Goal: Task Accomplishment & Management: Use online tool/utility

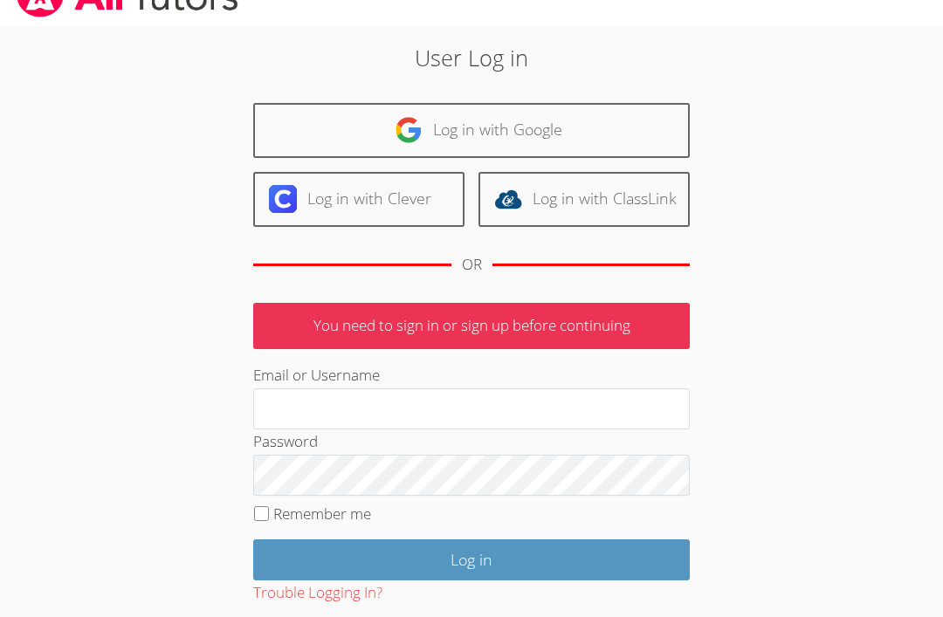
scroll to position [36, 0]
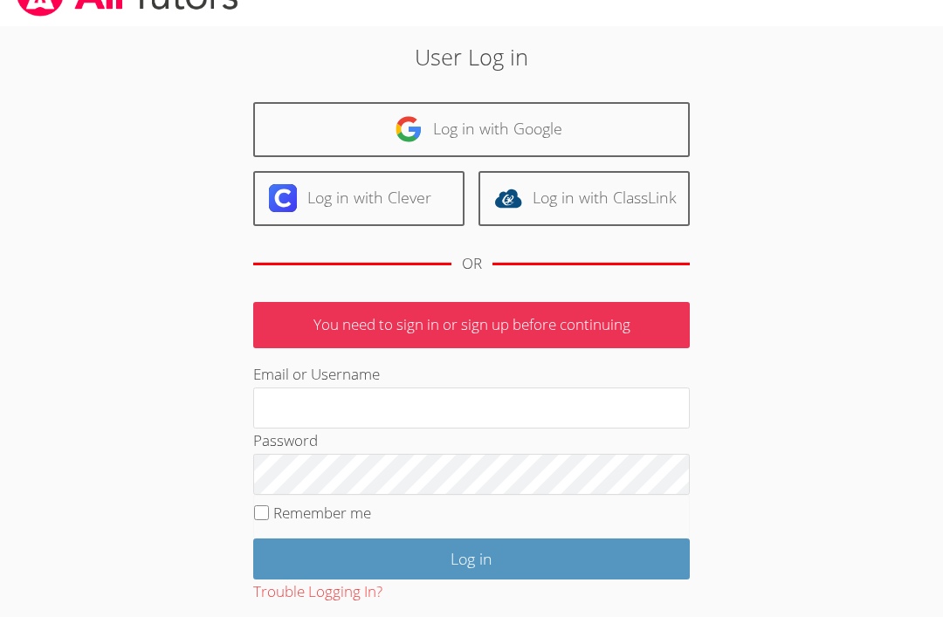
click at [449, 396] on input "Email or Username" at bounding box center [471, 410] width 437 height 42
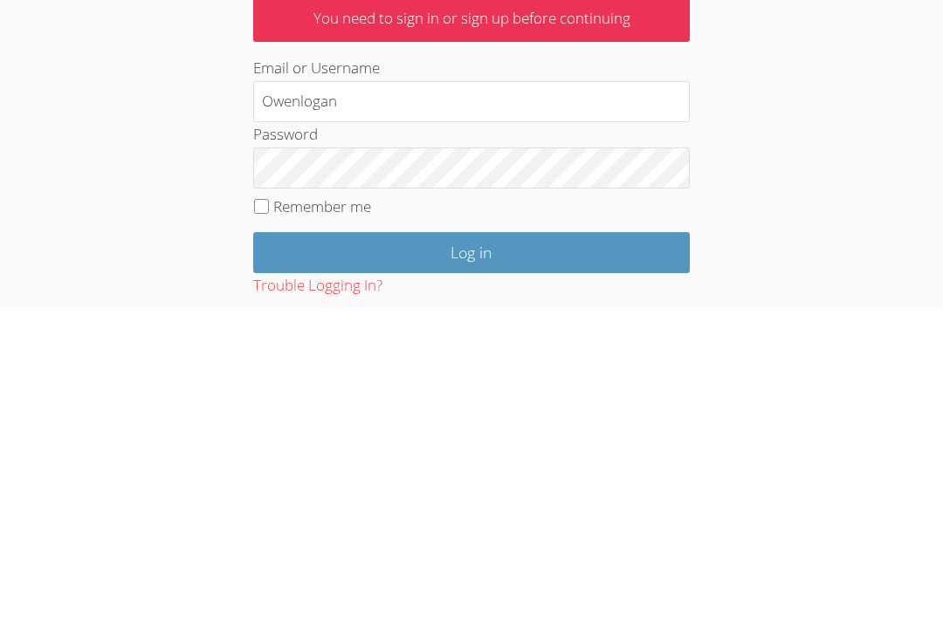
type input "Owenlogan"
click at [535, 540] on input "Log in" at bounding box center [471, 560] width 437 height 41
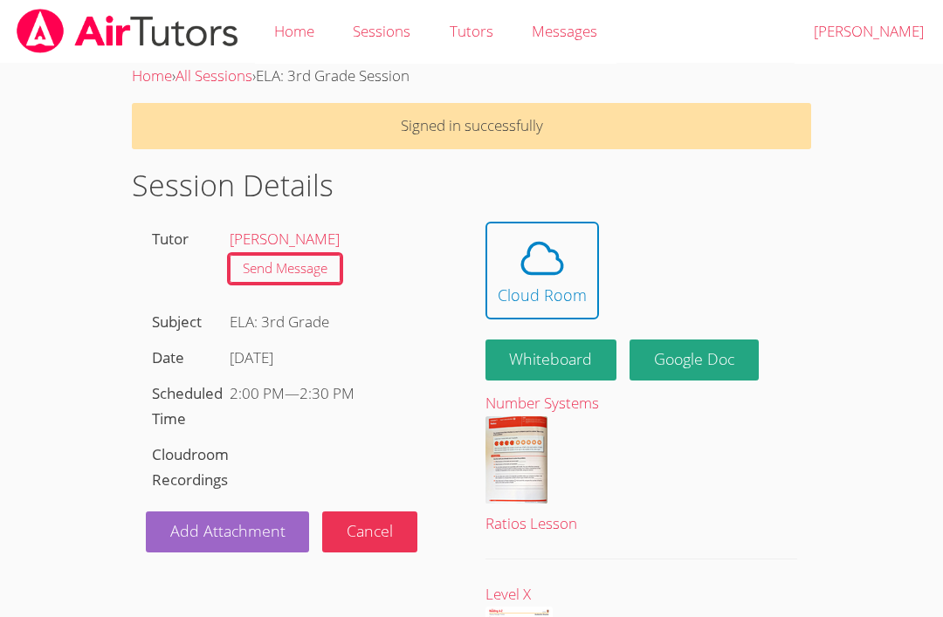
click at [536, 259] on icon at bounding box center [542, 258] width 49 height 49
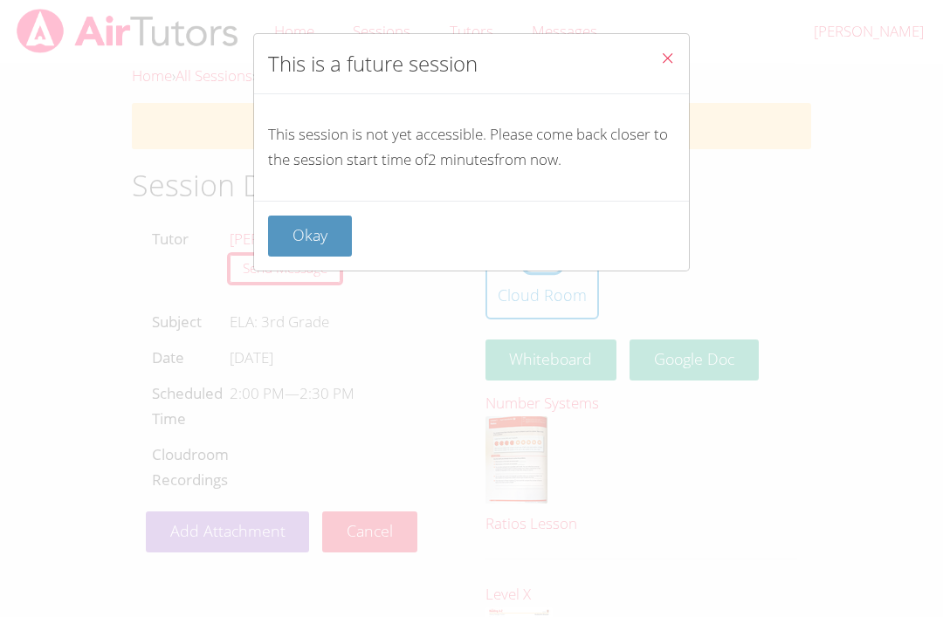
click at [351, 226] on button "Okay" at bounding box center [310, 236] width 84 height 41
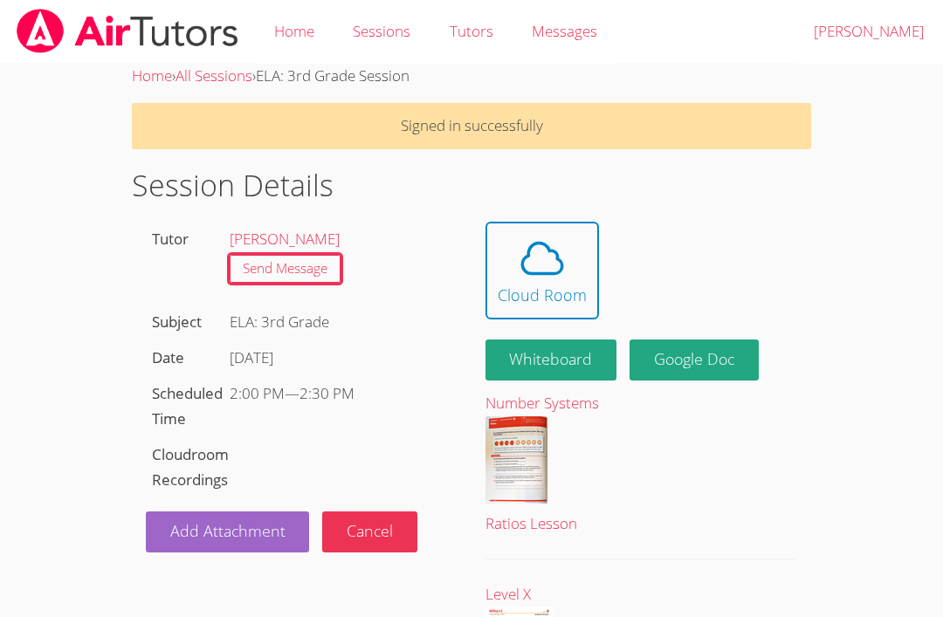
click at [522, 274] on icon at bounding box center [542, 258] width 49 height 49
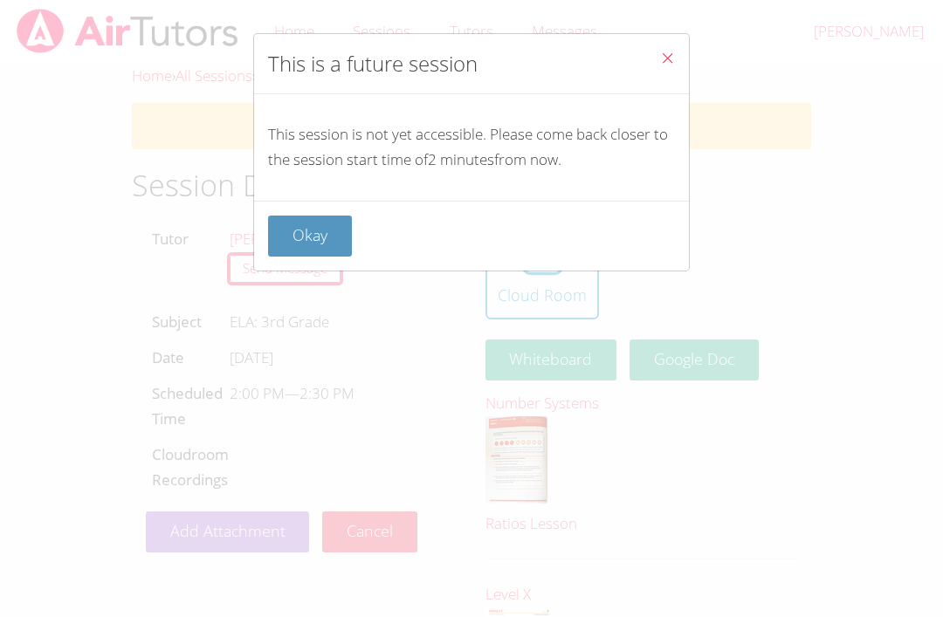
click at [309, 217] on button "Okay" at bounding box center [310, 236] width 84 height 41
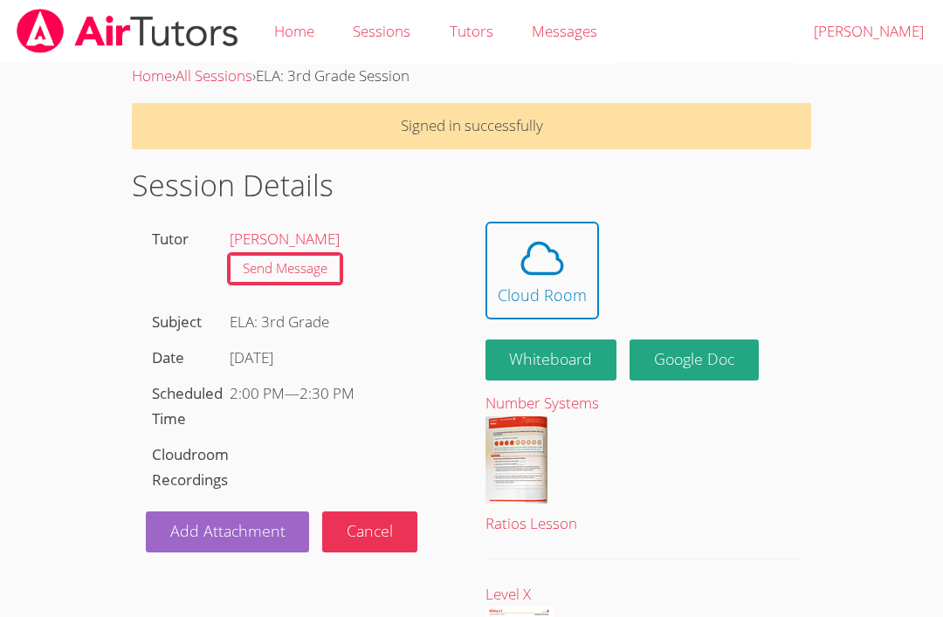
click at [569, 235] on span at bounding box center [542, 258] width 89 height 49
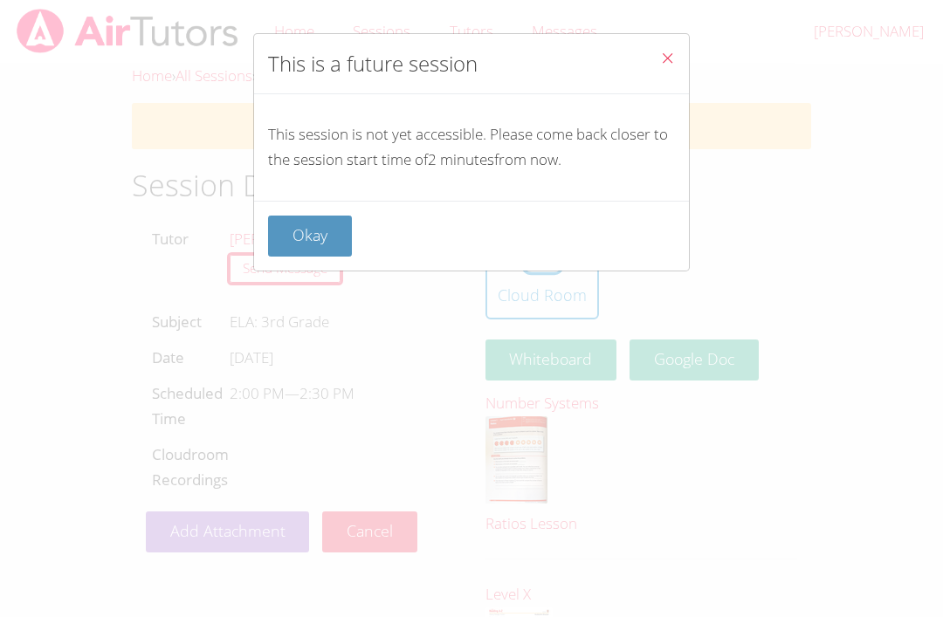
click at [661, 56] on icon "Close" at bounding box center [667, 58] width 15 height 15
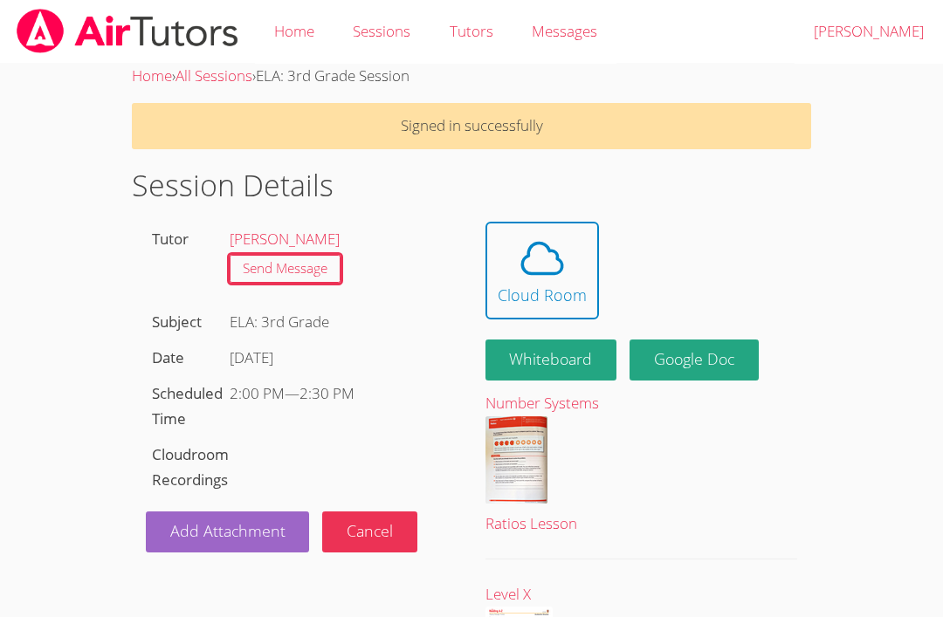
click at [507, 272] on span at bounding box center [542, 258] width 89 height 49
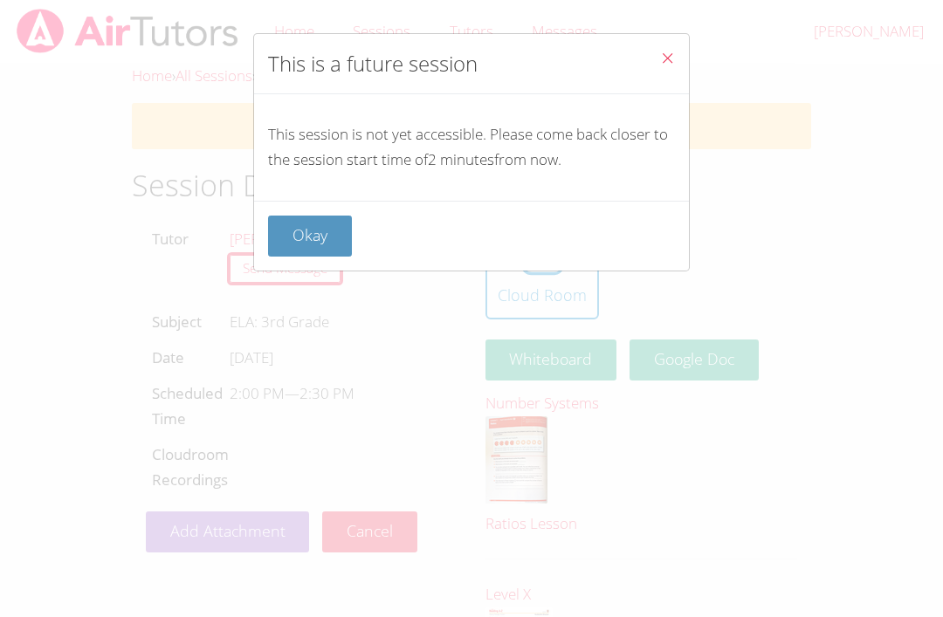
click at [293, 232] on button "Okay" at bounding box center [310, 236] width 84 height 41
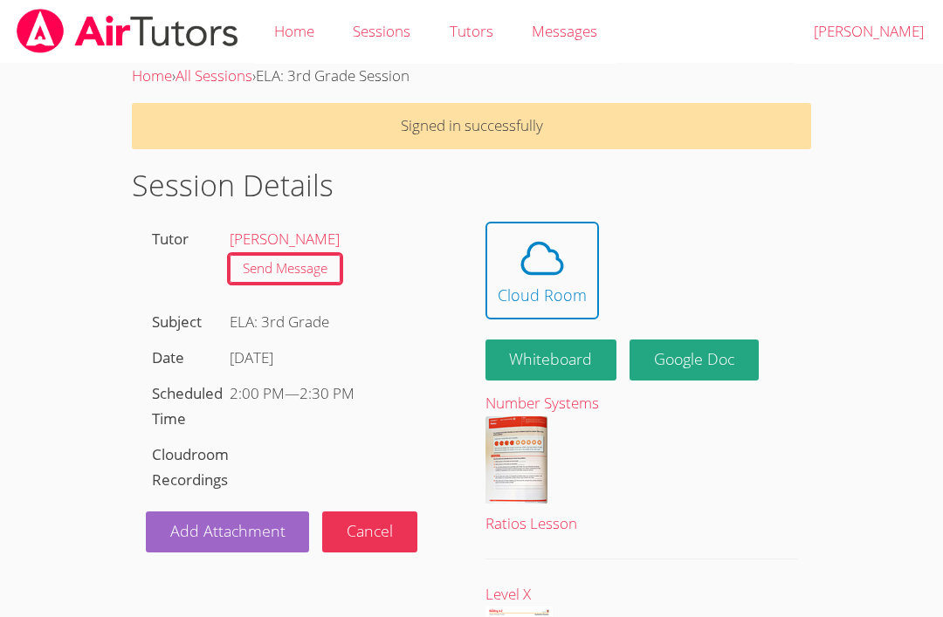
click at [556, 240] on icon at bounding box center [542, 258] width 49 height 49
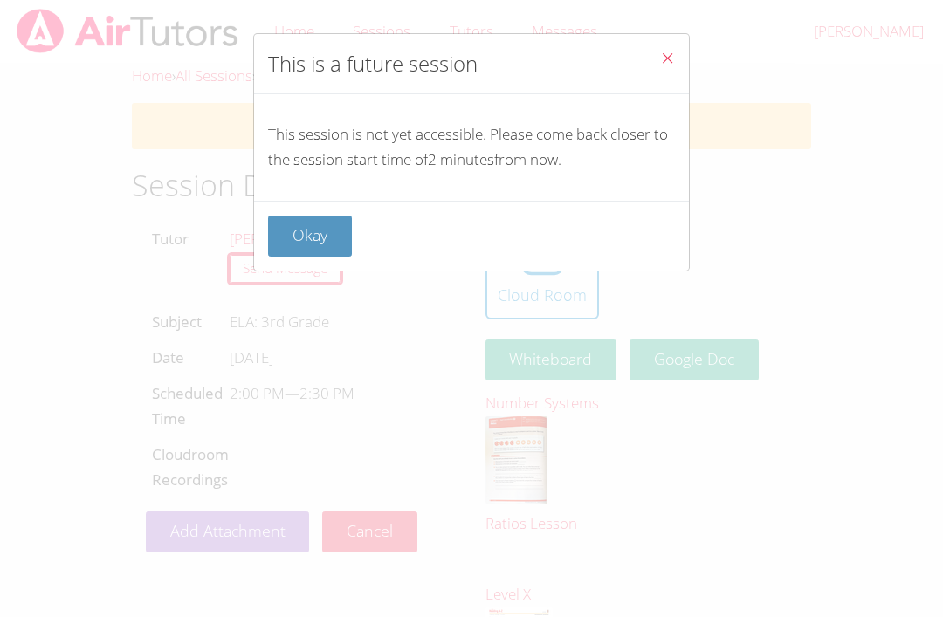
click at [307, 226] on button "Okay" at bounding box center [310, 236] width 84 height 41
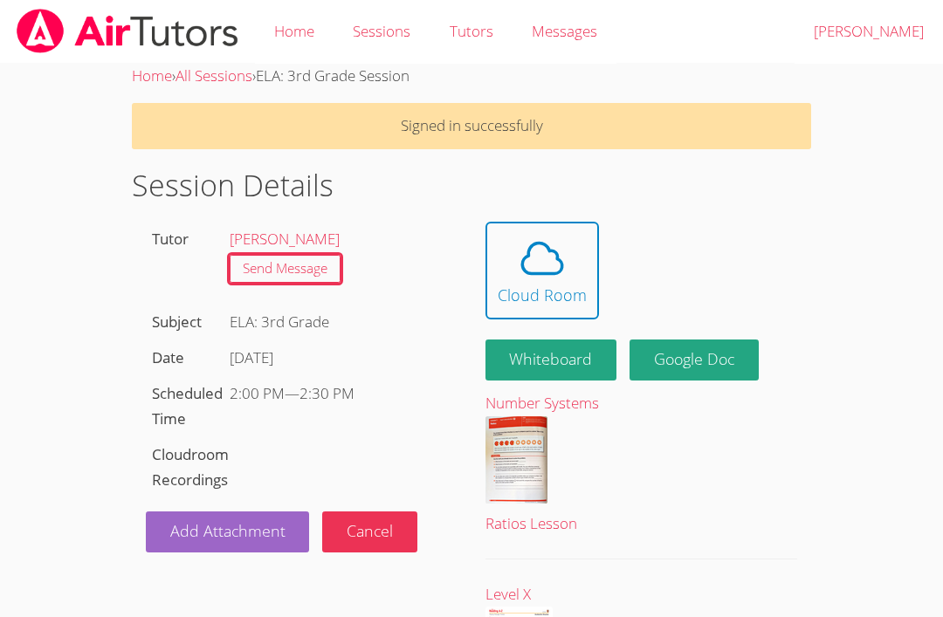
click at [543, 341] on button "Whiteboard" at bounding box center [552, 360] width 132 height 41
click at [564, 245] on icon at bounding box center [542, 258] width 49 height 49
click at [532, 272] on icon at bounding box center [542, 258] width 40 height 31
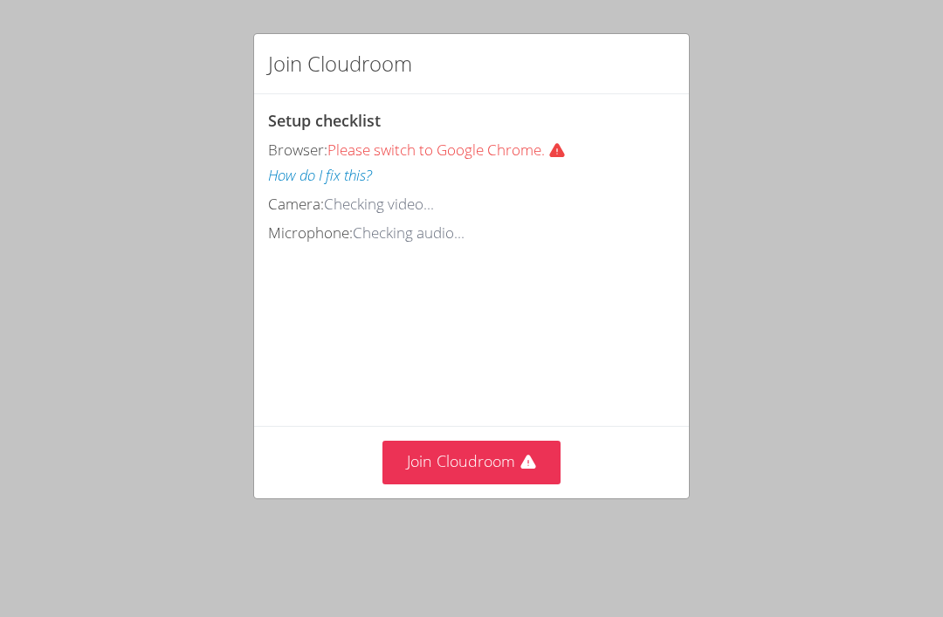
click at [524, 454] on icon at bounding box center [528, 462] width 17 height 17
click at [462, 472] on button "Join Cloudroom" at bounding box center [472, 462] width 179 height 43
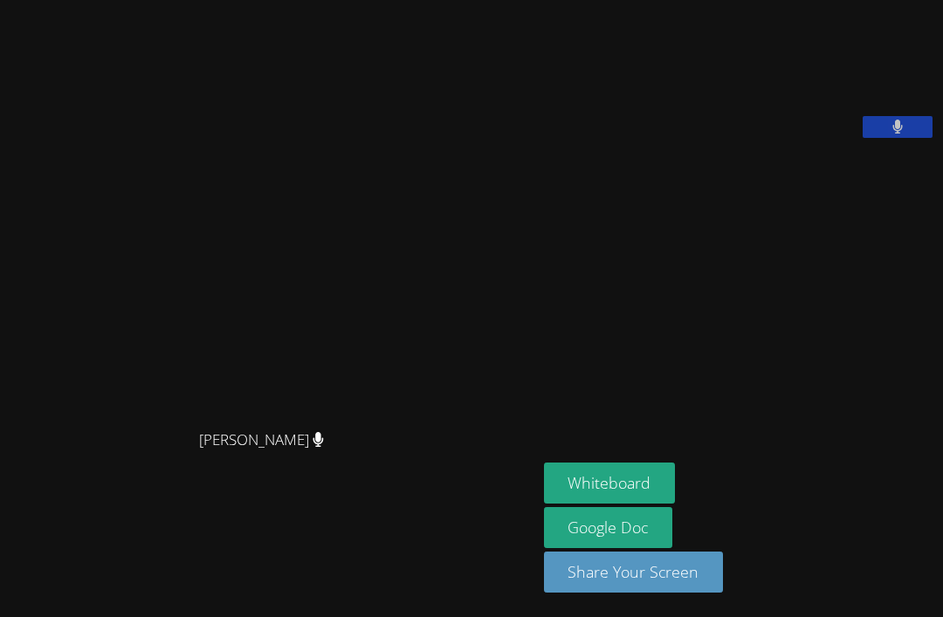
click at [680, 451] on aside "Owen Logan (private) Whiteboard Google Doc Share Your Screen" at bounding box center [740, 308] width 406 height 617
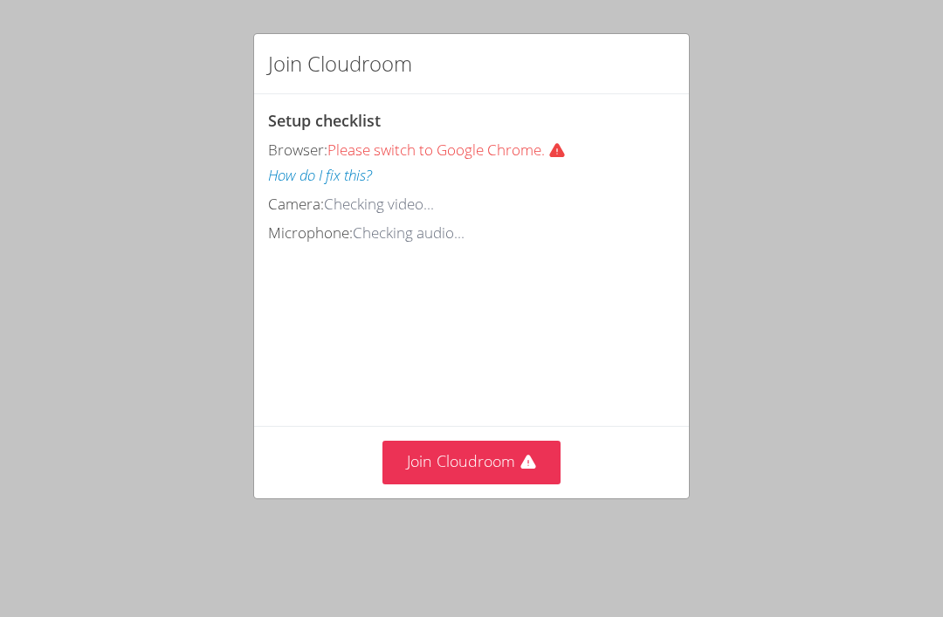
click at [508, 449] on button "Join Cloudroom" at bounding box center [472, 462] width 179 height 43
